Goal: Information Seeking & Learning: Learn about a topic

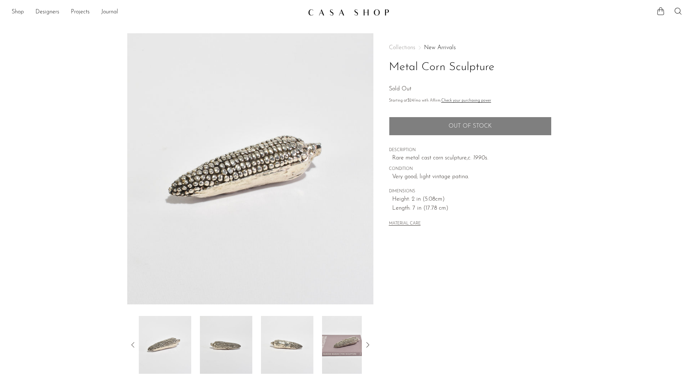
click at [238, 340] on img at bounding box center [226, 345] width 52 height 58
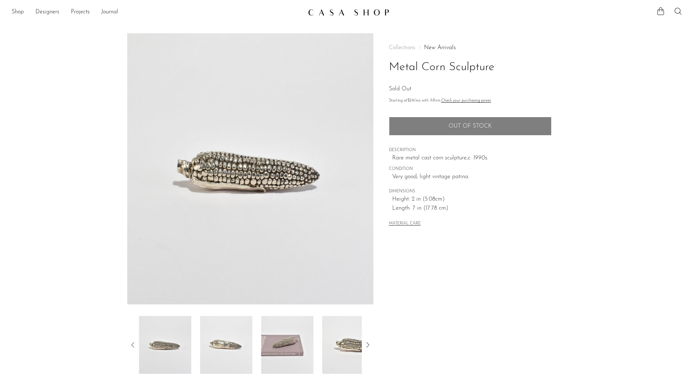
click at [245, 338] on img at bounding box center [226, 345] width 52 height 58
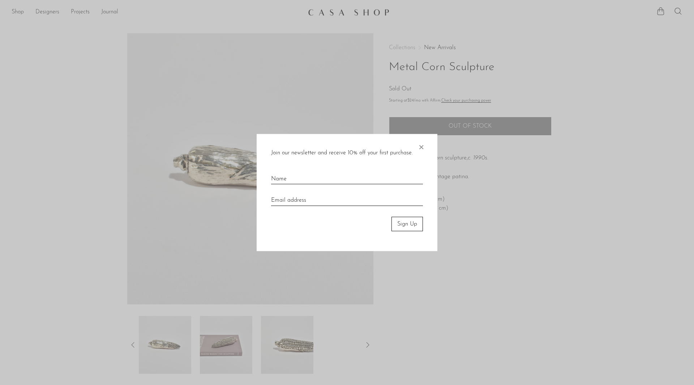
click at [420, 144] on span "×" at bounding box center [421, 145] width 7 height 23
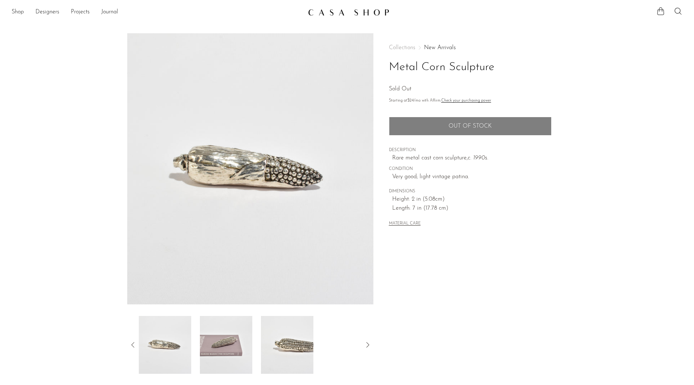
click at [298, 344] on img at bounding box center [287, 345] width 52 height 58
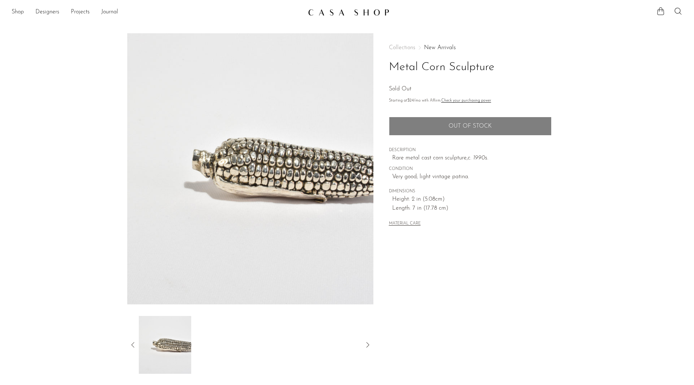
click at [279, 133] on img at bounding box center [250, 168] width 246 height 271
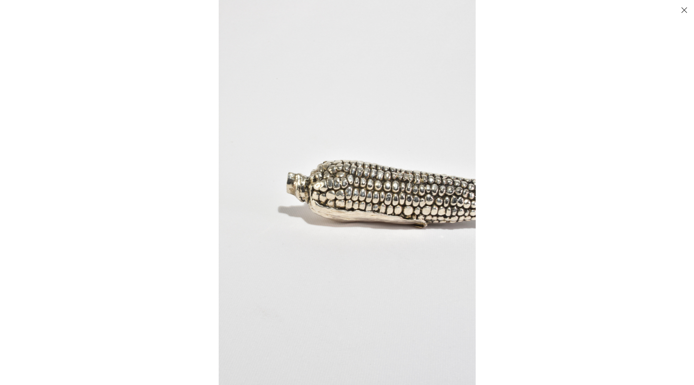
click at [677, 6] on div at bounding box center [347, 8] width 694 height 16
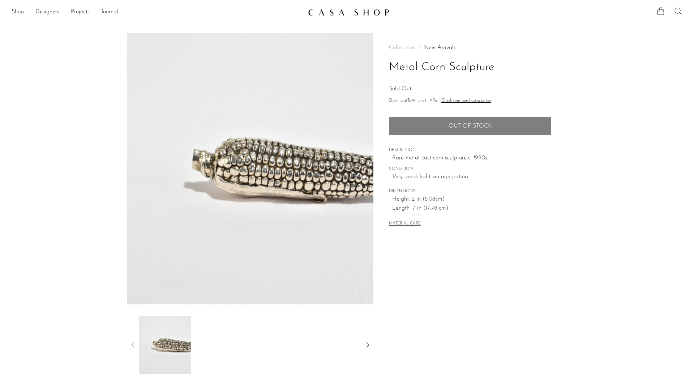
click at [680, 10] on button "Close" at bounding box center [684, 10] width 13 height 13
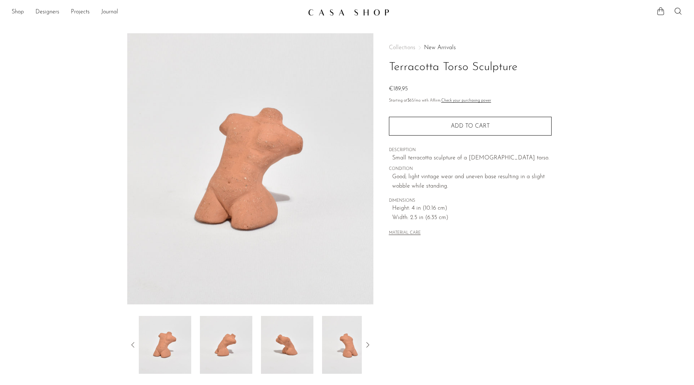
click at [221, 349] on img at bounding box center [226, 345] width 52 height 58
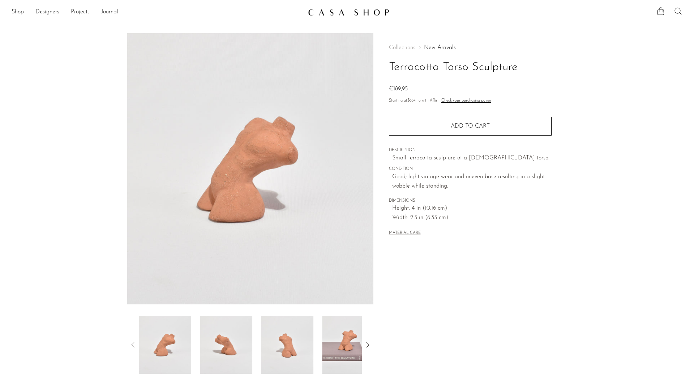
click at [241, 345] on img at bounding box center [226, 345] width 52 height 58
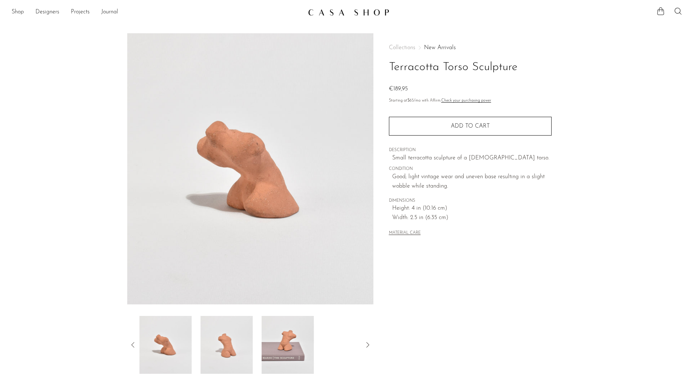
click at [250, 345] on img at bounding box center [227, 345] width 52 height 58
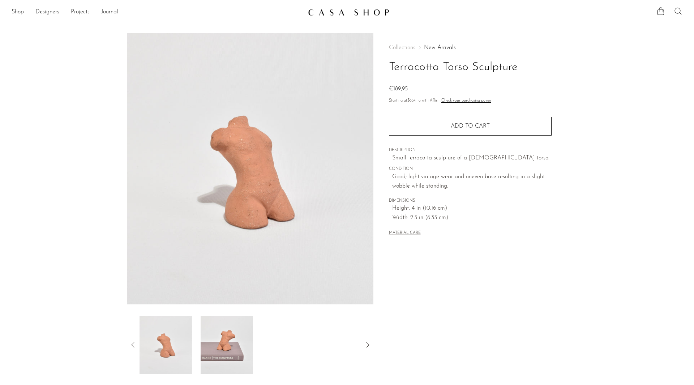
click at [250, 345] on img at bounding box center [227, 345] width 52 height 58
